Goal: Find specific page/section: Find specific page/section

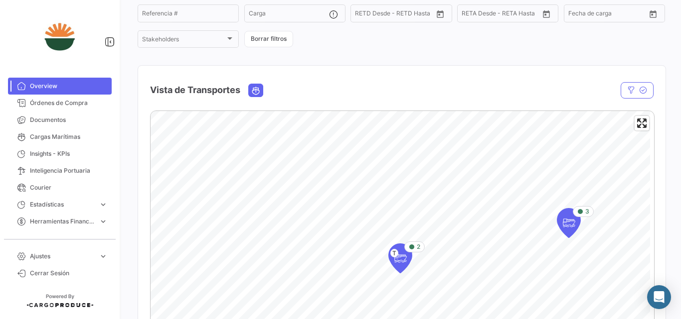
scroll to position [66, 0]
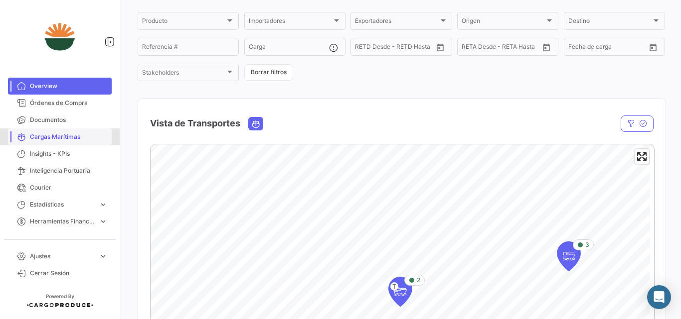
click at [47, 139] on span "Cargas Marítimas" at bounding box center [69, 137] width 78 height 9
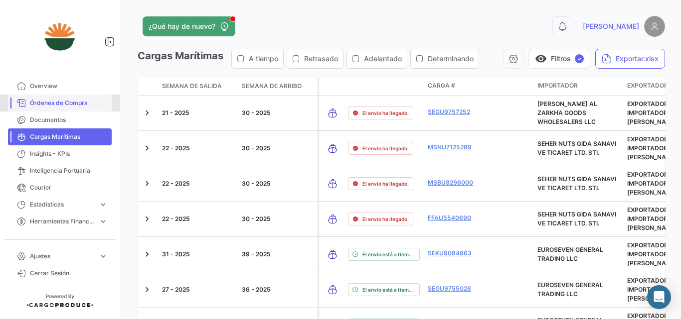
click at [44, 103] on span "Órdenes de Compra" at bounding box center [69, 103] width 78 height 9
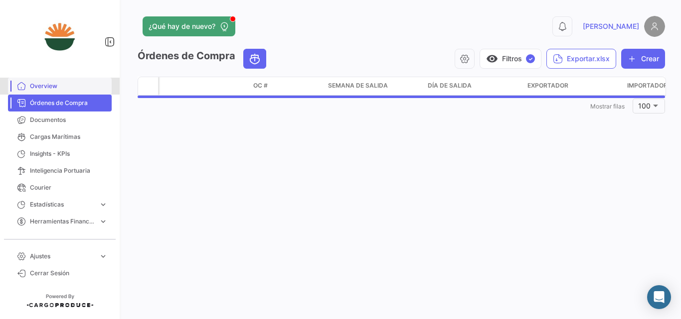
click at [53, 86] on span "Overview" at bounding box center [69, 86] width 78 height 9
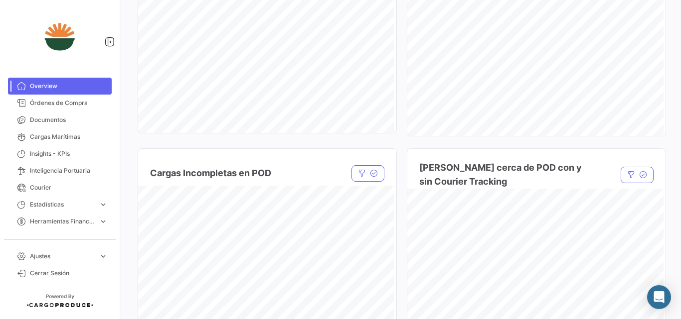
scroll to position [797, 0]
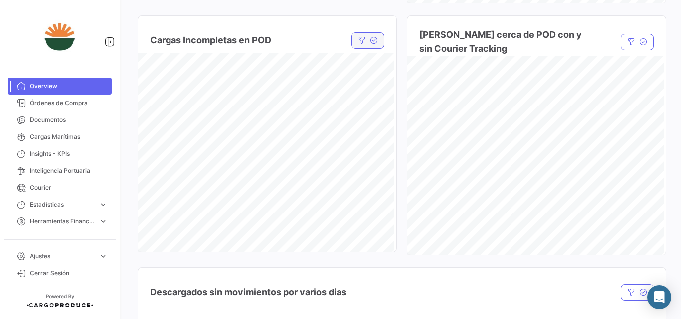
click at [374, 35] on button "button" at bounding box center [367, 40] width 33 height 16
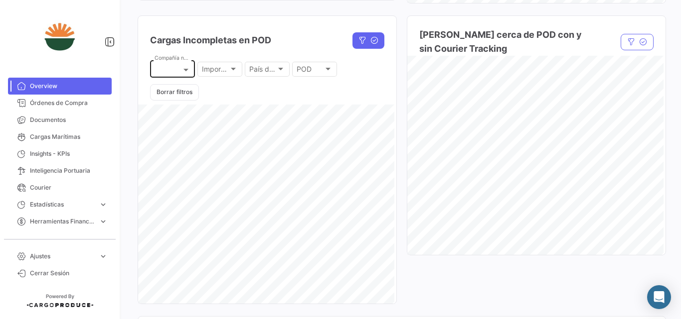
click at [164, 70] on div at bounding box center [172, 71] width 36 height 8
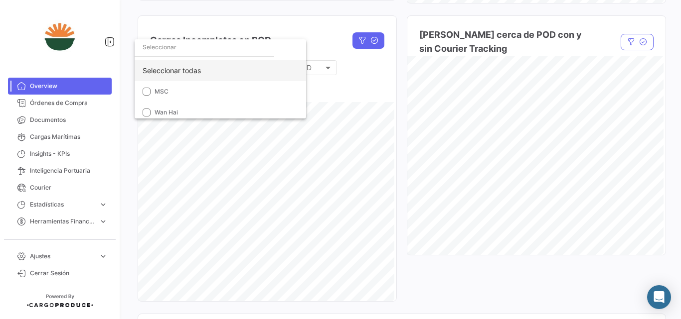
click at [187, 75] on div "Seleccionar todas" at bounding box center [220, 70] width 171 height 21
click at [365, 105] on div at bounding box center [340, 159] width 681 height 319
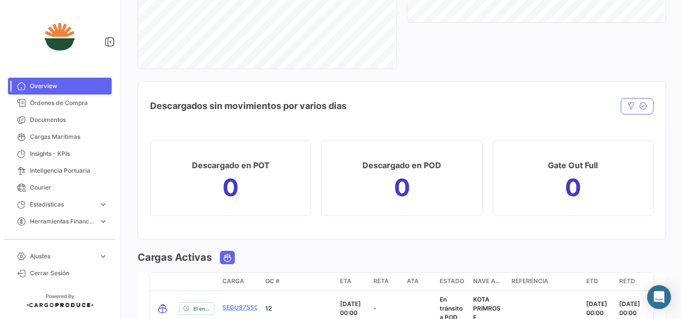
scroll to position [1096, 0]
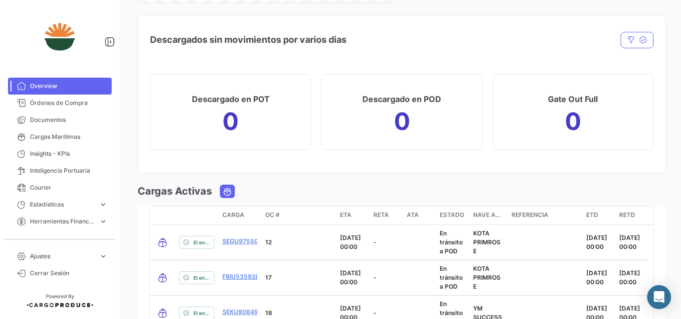
click at [637, 49] on div "Descargados sin movimientos por varios dias" at bounding box center [401, 33] width 527 height 37
click at [639, 45] on button "button" at bounding box center [636, 40] width 33 height 16
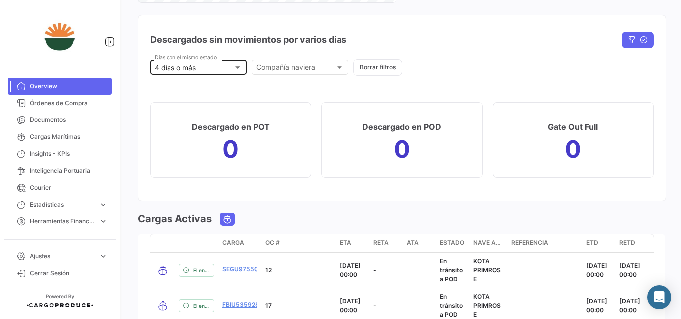
click at [225, 64] on div "4 días o más" at bounding box center [193, 68] width 79 height 8
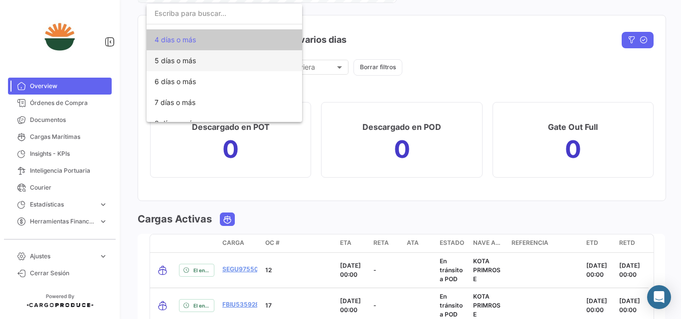
scroll to position [0, 0]
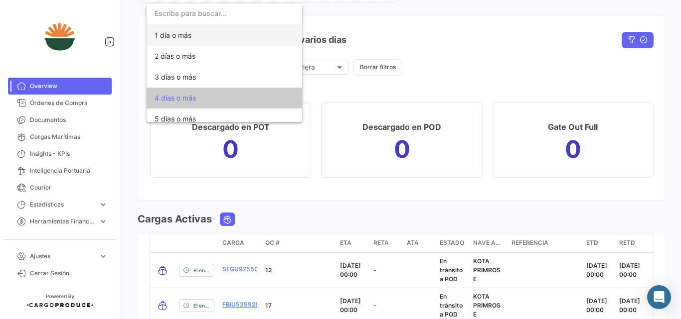
click at [199, 38] on span "1 día o más" at bounding box center [224, 35] width 140 height 21
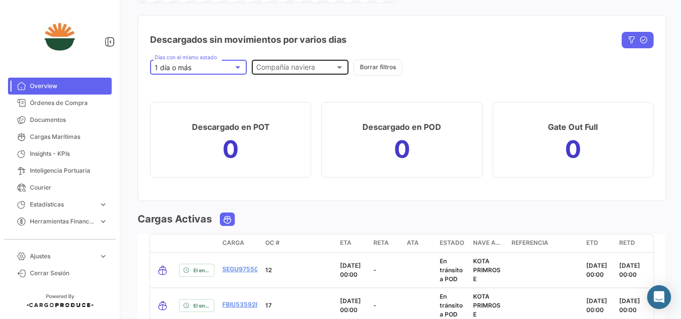
click at [326, 71] on div "Compañía naviera" at bounding box center [295, 68] width 79 height 8
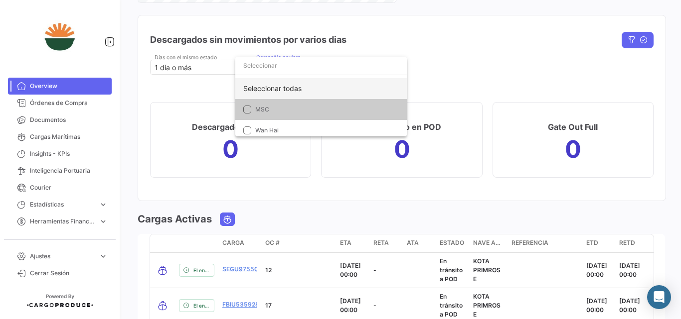
click at [294, 86] on div "Seleccionar todas" at bounding box center [320, 88] width 171 height 21
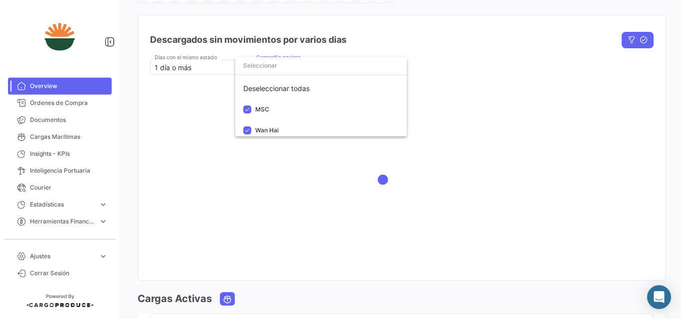
click at [467, 74] on div at bounding box center [340, 159] width 681 height 319
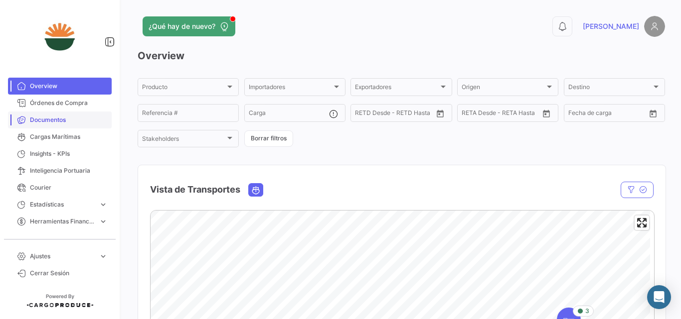
click at [50, 118] on span "Documentos" at bounding box center [69, 120] width 78 height 9
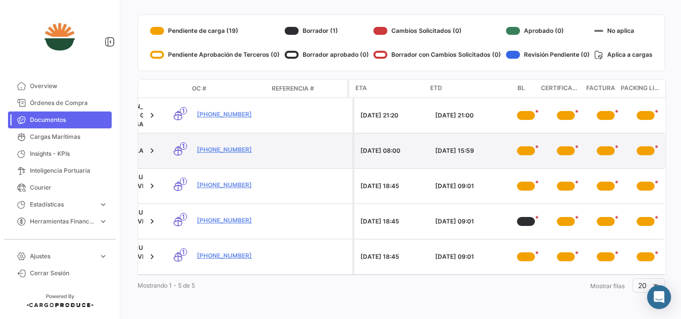
scroll to position [4, 0]
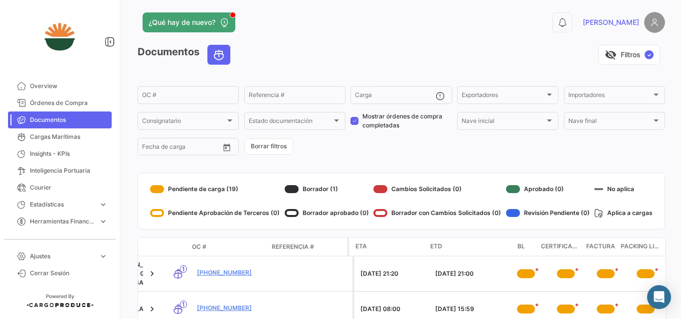
click at [350, 119] on span at bounding box center [354, 121] width 8 height 8
click at [354, 125] on input "Mostrar órdenes de compra completadas" at bounding box center [354, 125] width 0 height 0
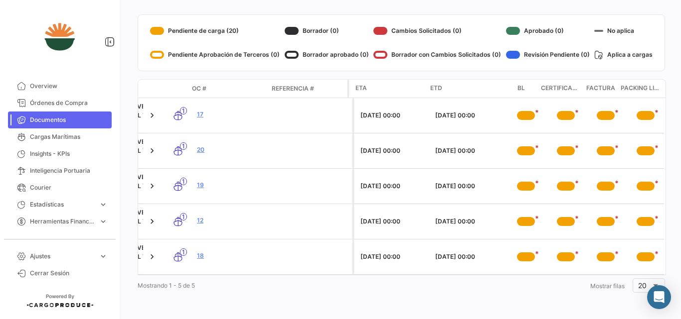
scroll to position [37, 0]
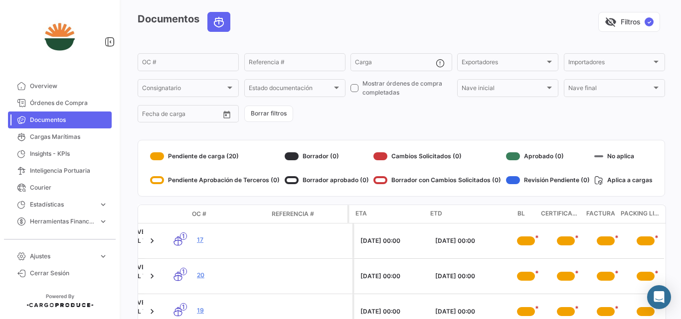
click at [352, 88] on span at bounding box center [354, 88] width 8 height 8
click at [354, 92] on input "Mostrar órdenes de compra completadas" at bounding box center [354, 92] width 0 height 0
checkbox input "true"
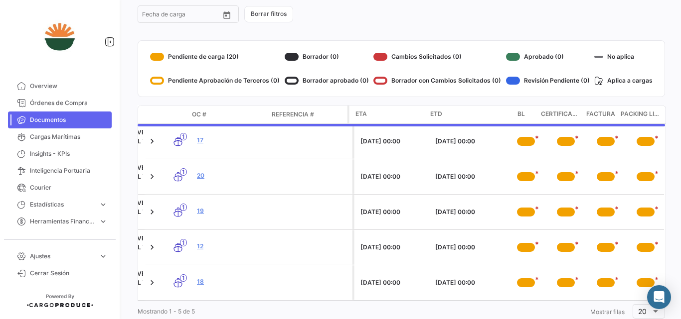
scroll to position [170, 0]
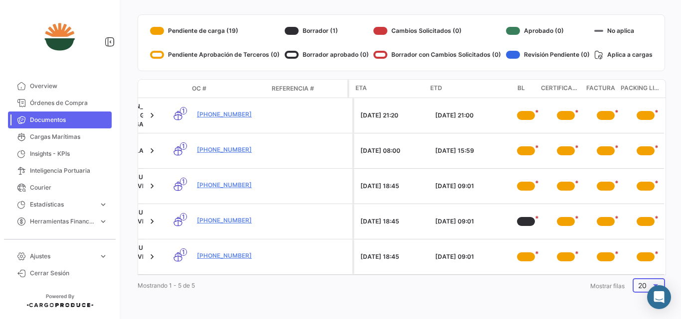
click at [640, 285] on span "20" at bounding box center [642, 286] width 8 height 8
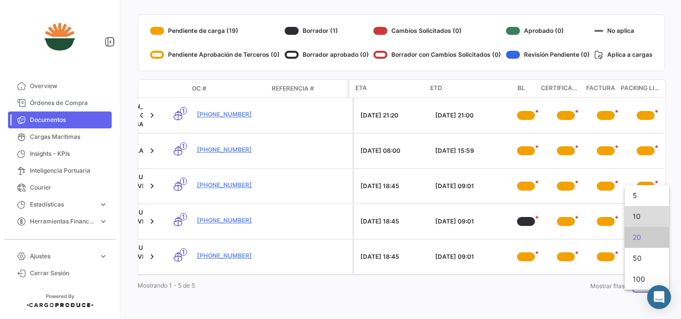
click at [640, 217] on span "10" at bounding box center [646, 216] width 28 height 21
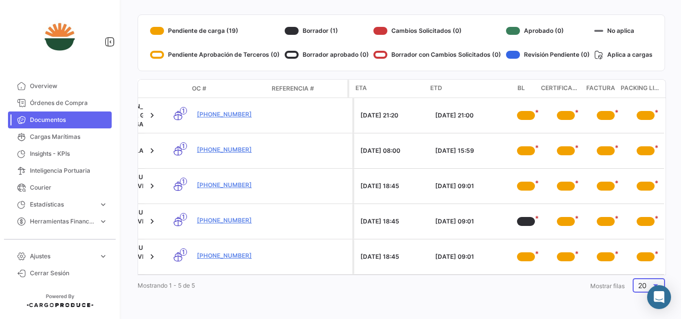
click at [638, 286] on span "20" at bounding box center [642, 286] width 8 height 8
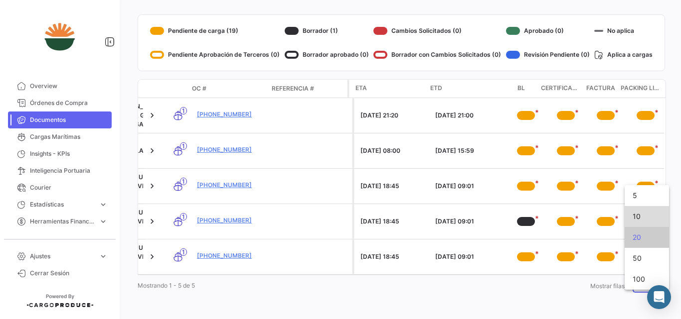
click at [640, 216] on span "10" at bounding box center [646, 216] width 28 height 21
